Goal: Task Accomplishment & Management: Use online tool/utility

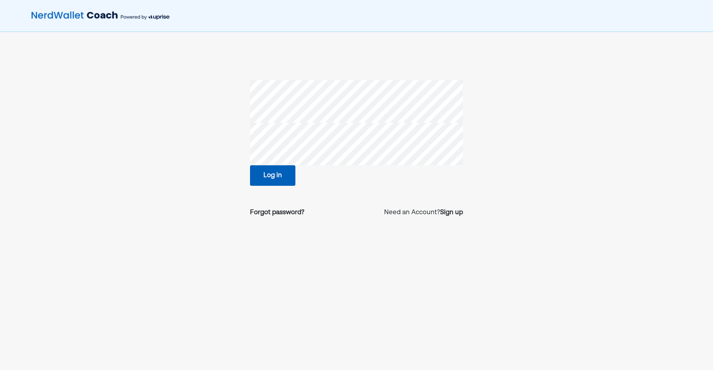
click at [265, 182] on button "Log in" at bounding box center [272, 175] width 45 height 20
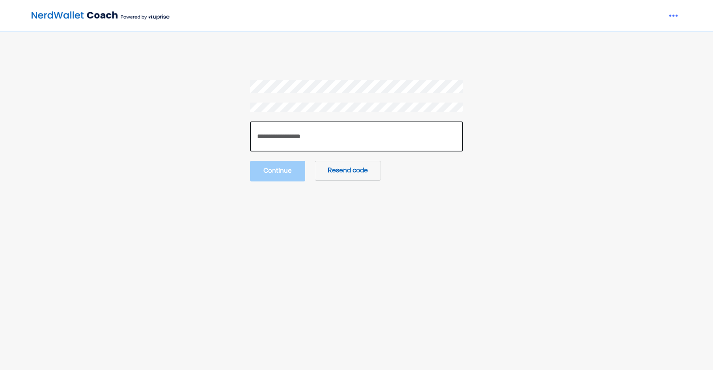
click at [407, 143] on input "number" at bounding box center [356, 136] width 213 height 30
paste input "******"
type input "******"
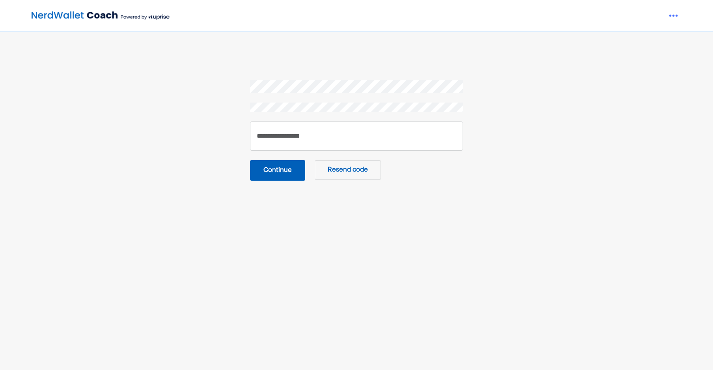
click at [270, 175] on button "Continue" at bounding box center [277, 170] width 55 height 20
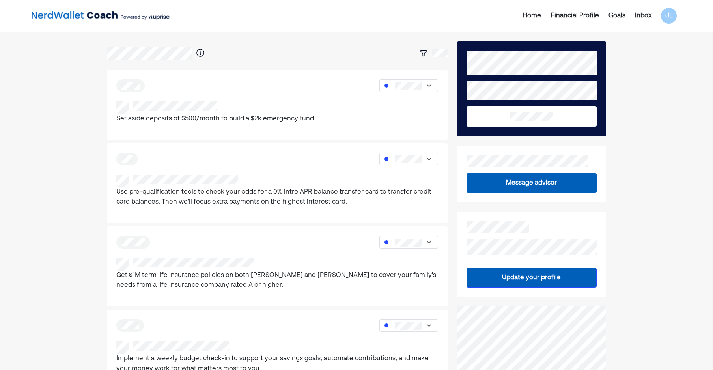
click at [651, 15] on div "Inbox" at bounding box center [643, 15] width 26 height 9
click at [646, 16] on div "Inbox" at bounding box center [643, 15] width 17 height 9
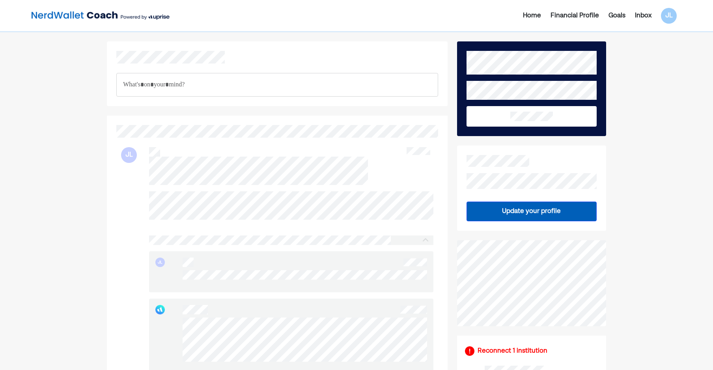
click at [210, 81] on p "Rich Text Editor. Editing area: main" at bounding box center [277, 85] width 308 height 10
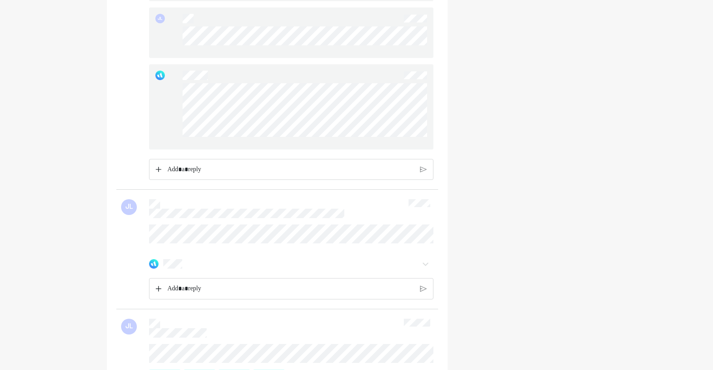
scroll to position [866, 0]
click at [185, 87] on div at bounding box center [291, 106] width 284 height 85
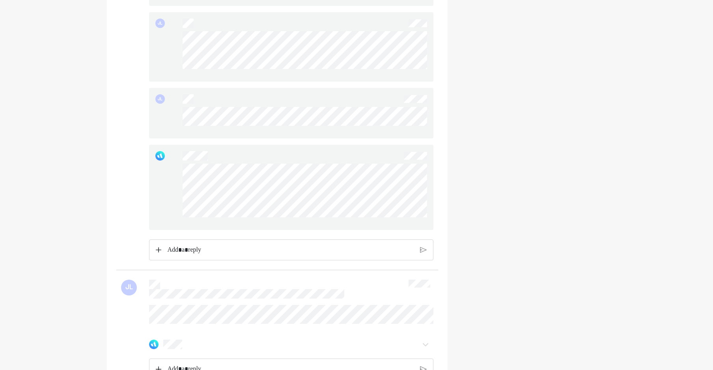
scroll to position [748, 0]
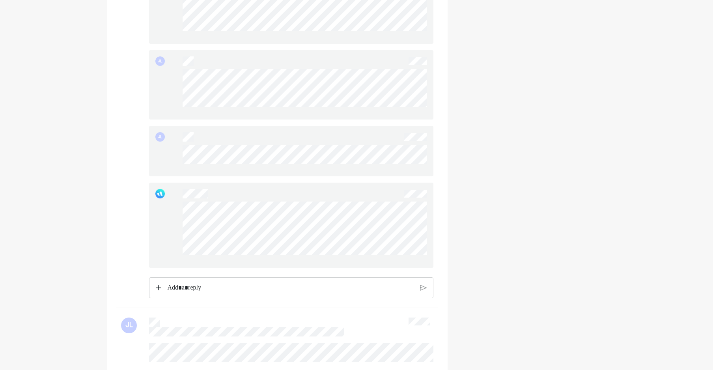
click at [168, 78] on div "JL" at bounding box center [291, 84] width 284 height 69
click at [170, 212] on div at bounding box center [291, 224] width 284 height 85
click at [162, 208] on div at bounding box center [291, 224] width 284 height 85
click at [176, 211] on div at bounding box center [291, 224] width 284 height 85
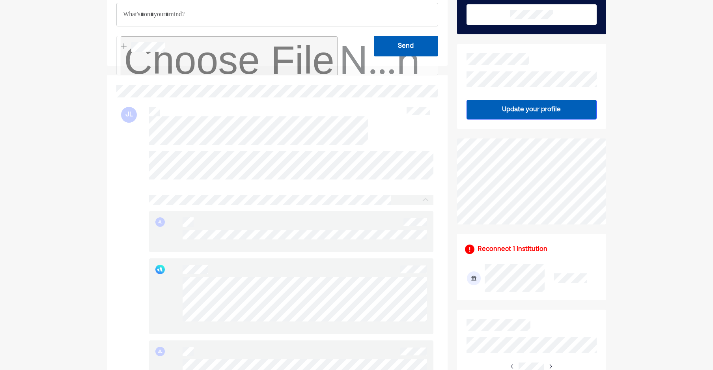
scroll to position [0, 0]
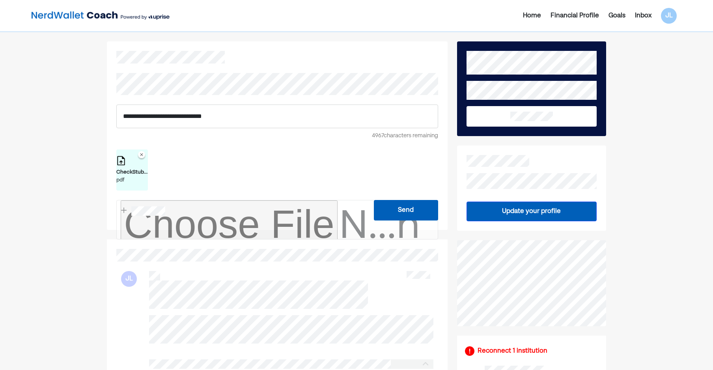
type input "**********"
click at [135, 176] on div "pdf" at bounding box center [132, 180] width 32 height 8
click at [164, 168] on div "CheckStub.pdf 1.pdf" at bounding box center [167, 172] width 32 height 8
click at [127, 170] on div "CheckStub.pdf.pdf" at bounding box center [132, 172] width 32 height 8
click at [402, 208] on button "Send" at bounding box center [406, 210] width 64 height 20
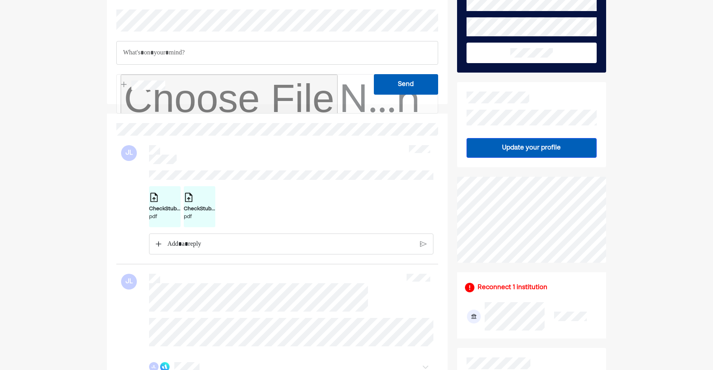
scroll to position [79, 0]
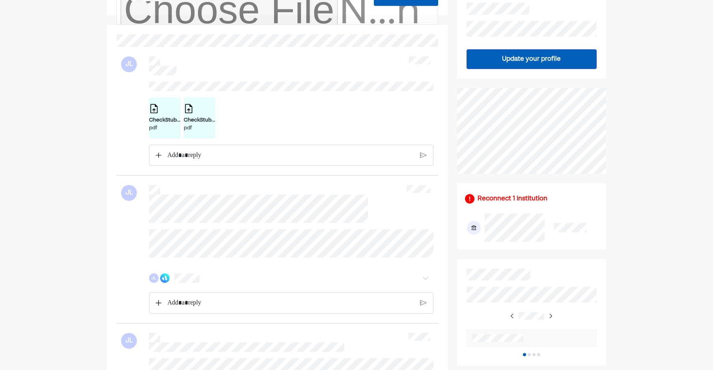
scroll to position [158, 0]
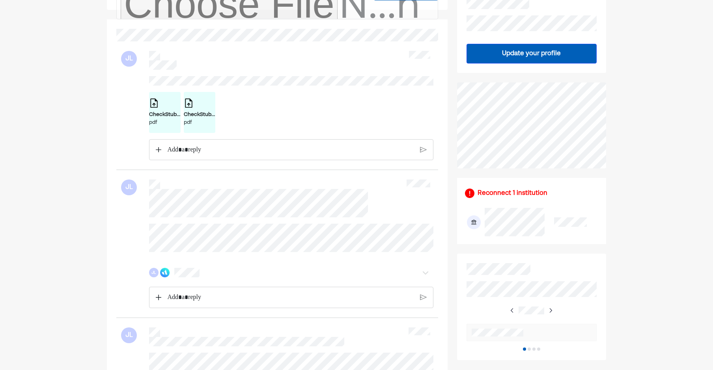
drag, startPoint x: 248, startPoint y: 259, endPoint x: 139, endPoint y: 233, distance: 111.8
click at [139, 233] on div "JL" at bounding box center [277, 265] width 312 height 84
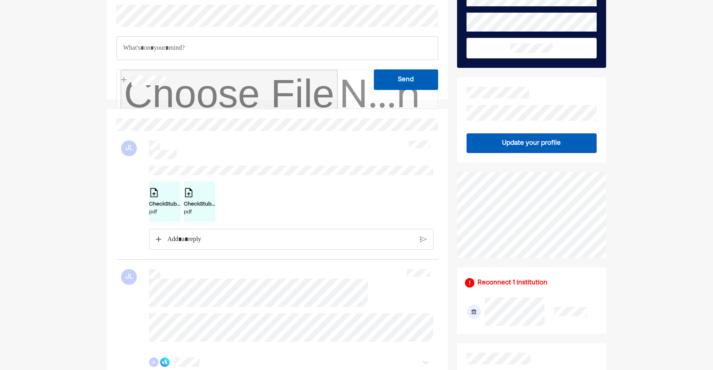
scroll to position [0, 0]
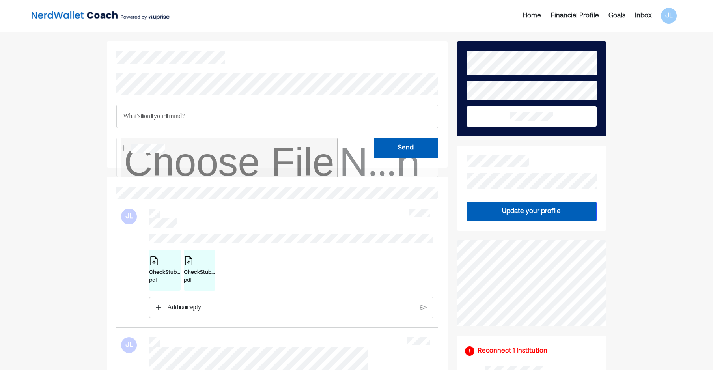
click at [114, 8] on img at bounding box center [101, 16] width 138 height 16
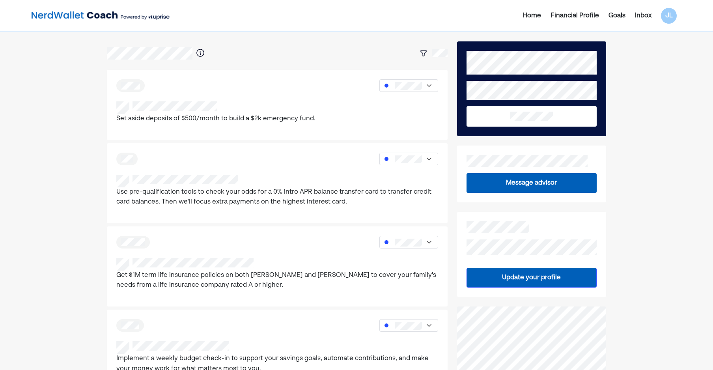
click at [583, 19] on div "Financial Profile" at bounding box center [574, 15] width 48 height 9
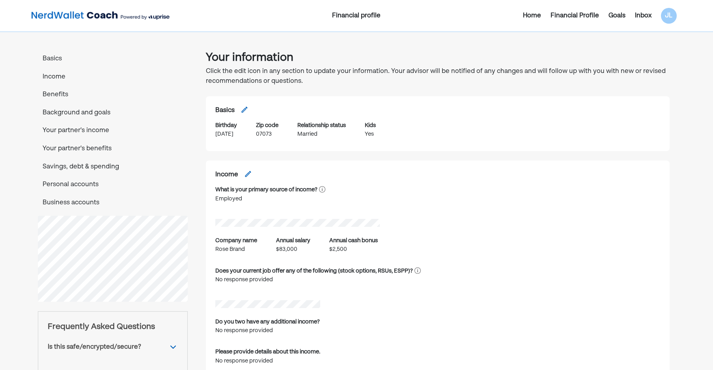
click at [87, 190] on p "Personal accounts" at bounding box center [113, 185] width 150 height 10
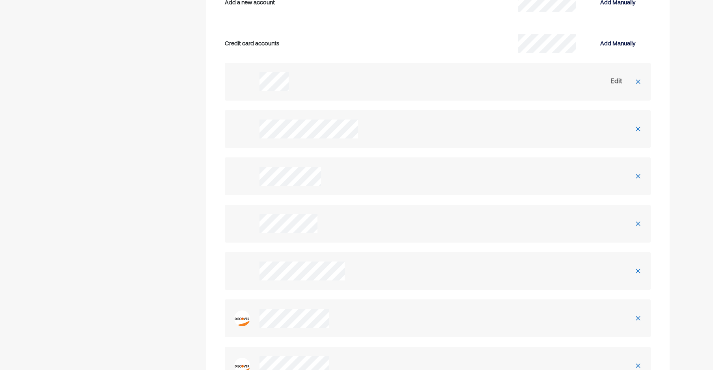
scroll to position [1772, 0]
